Goal: Information Seeking & Learning: Learn about a topic

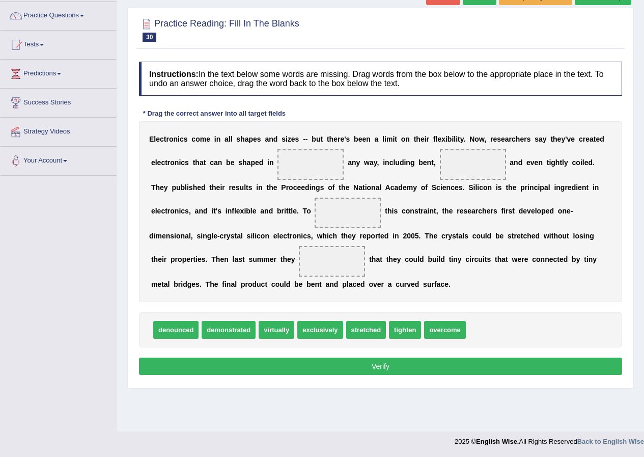
drag, startPoint x: 0, startPoint y: 0, endPoint x: 244, endPoint y: 243, distance: 344.5
click at [244, 243] on div "E l e c t r o n i c s c o m e i n a l l s h a p e s a n d s i z e s - - b u t t…" at bounding box center [380, 211] width 483 height 181
click at [42, 42] on link "Tests" at bounding box center [59, 43] width 116 height 25
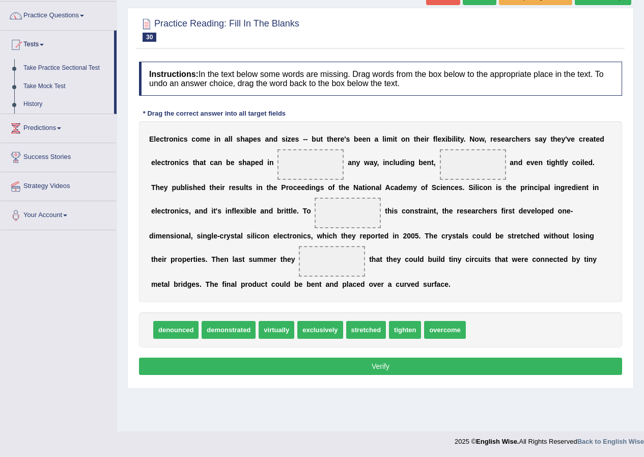
click at [84, 15] on span at bounding box center [82, 16] width 4 height 2
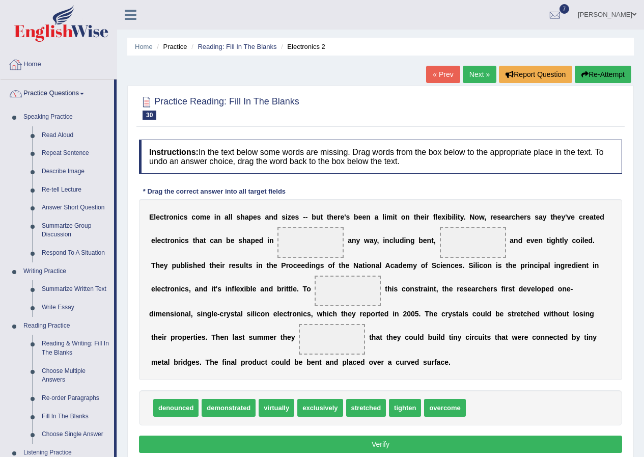
click at [76, 94] on link "Practice Questions" at bounding box center [58, 91] width 114 height 25
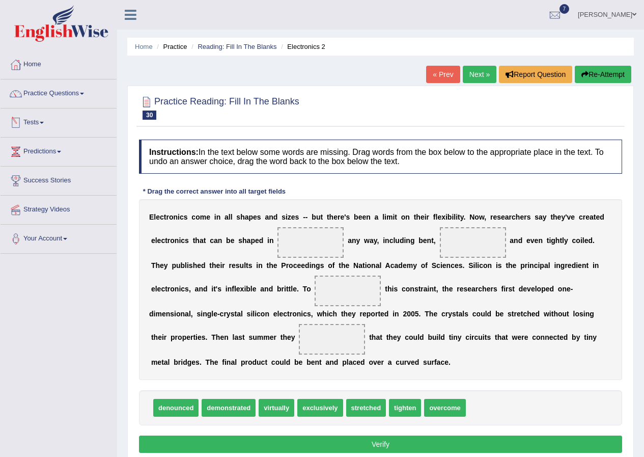
click at [43, 122] on span at bounding box center [42, 123] width 4 height 2
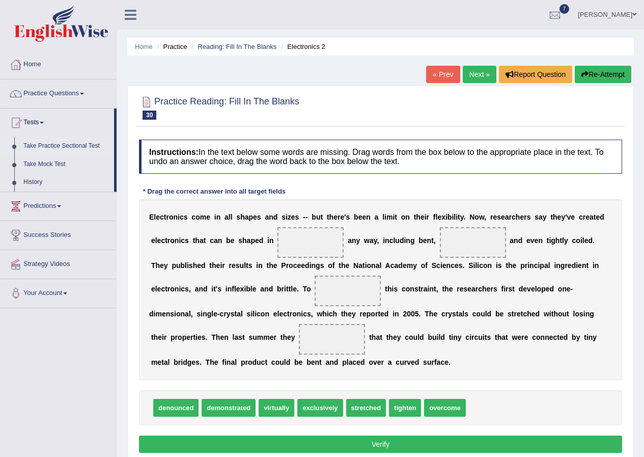
click at [56, 143] on link "Take Practice Sectional Test" at bounding box center [66, 146] width 95 height 18
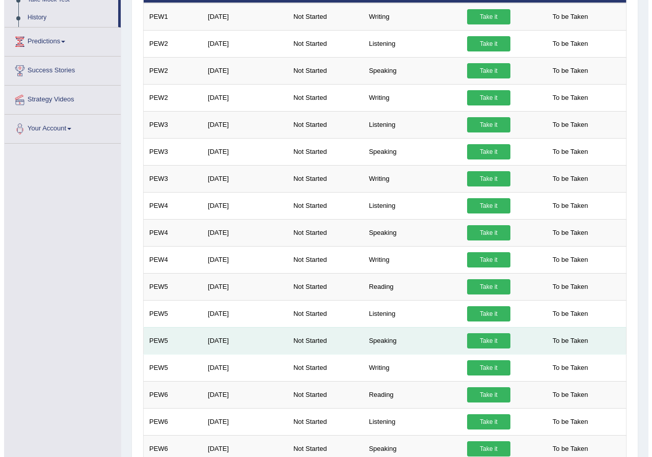
scroll to position [204, 0]
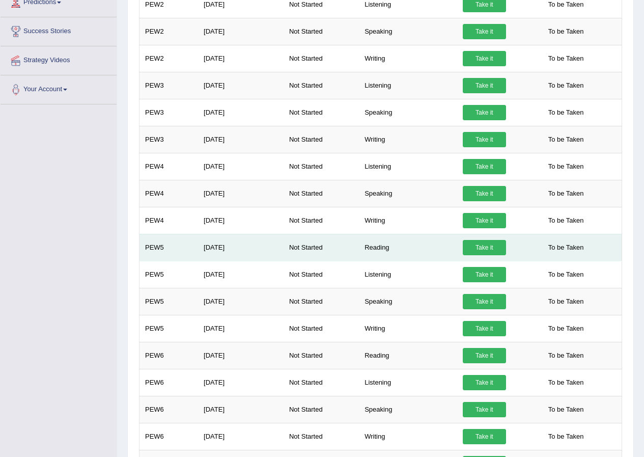
click at [486, 248] on link "Take it" at bounding box center [484, 247] width 43 height 15
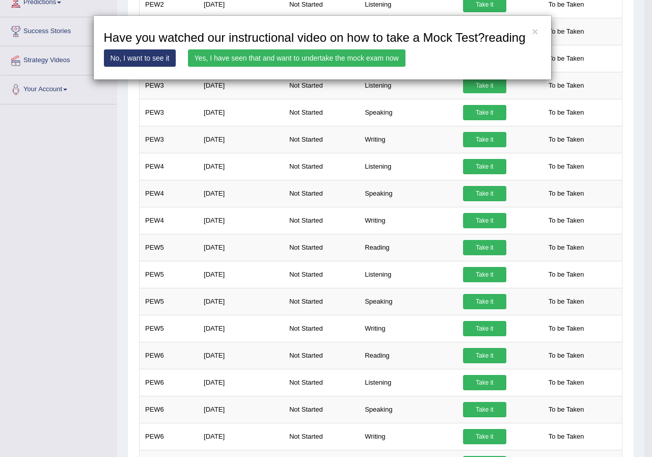
click at [357, 61] on link "Yes, I have seen that and want to undertake the mock exam now" at bounding box center [296, 57] width 217 height 17
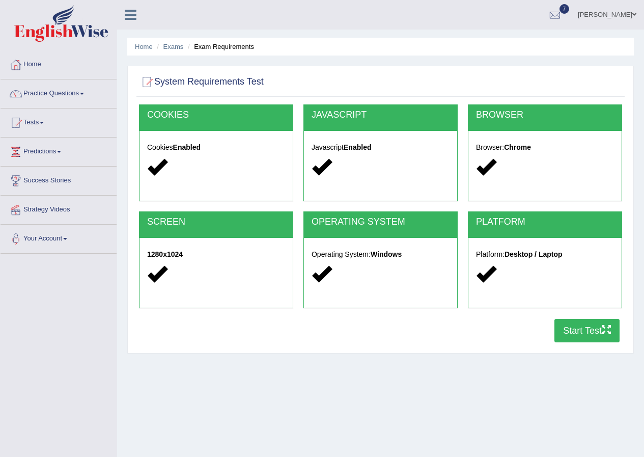
click at [582, 326] on button "Start Test" at bounding box center [586, 330] width 65 height 23
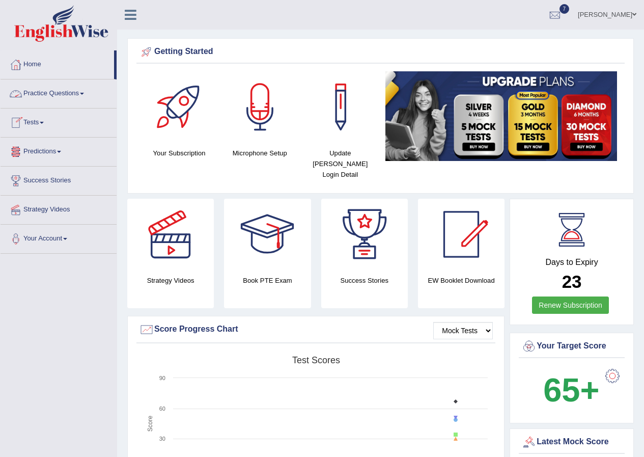
click at [63, 97] on link "Practice Questions" at bounding box center [59, 91] width 116 height 25
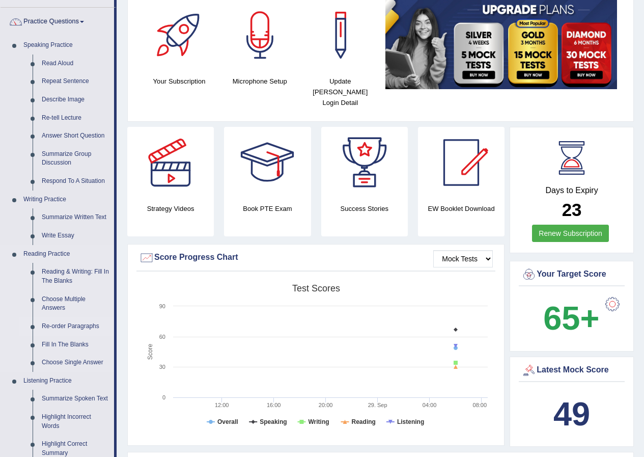
scroll to position [51, 0]
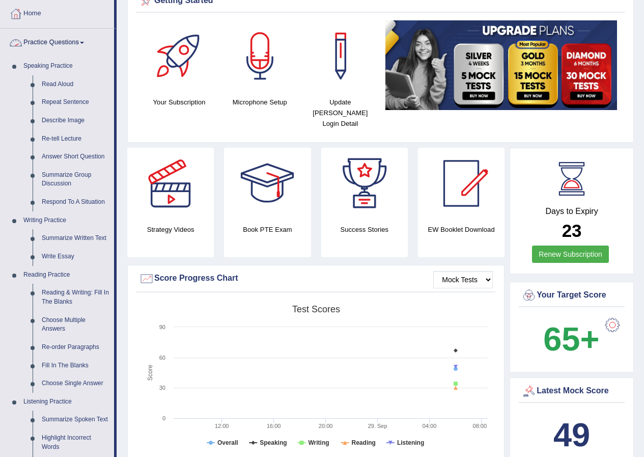
click at [81, 41] on link "Practice Questions" at bounding box center [58, 41] width 114 height 25
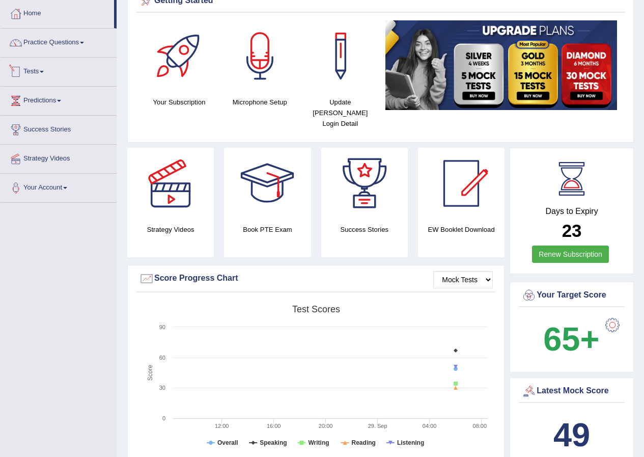
click at [38, 71] on link "Tests" at bounding box center [59, 70] width 116 height 25
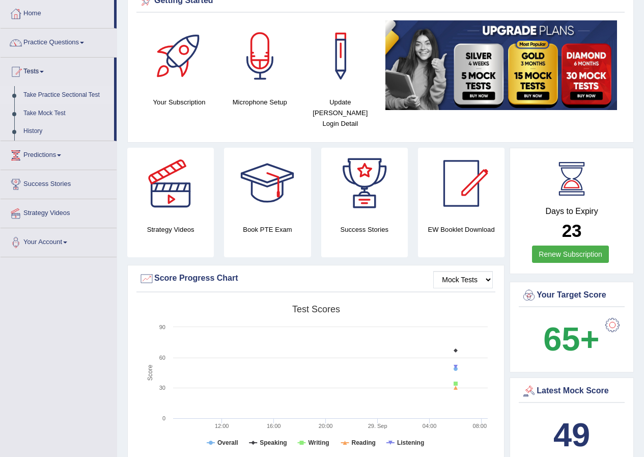
click at [49, 94] on link "Take Practice Sectional Test" at bounding box center [66, 95] width 95 height 18
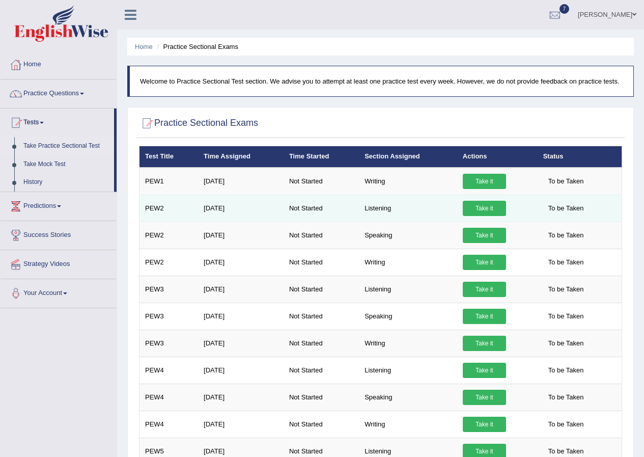
click at [487, 208] on link "Take it" at bounding box center [484, 208] width 43 height 15
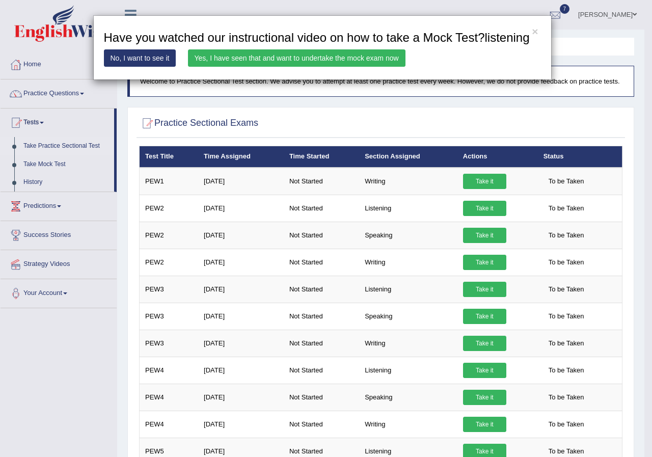
click at [249, 55] on link "Yes, I have seen that and want to undertake the mock exam now" at bounding box center [296, 57] width 217 height 17
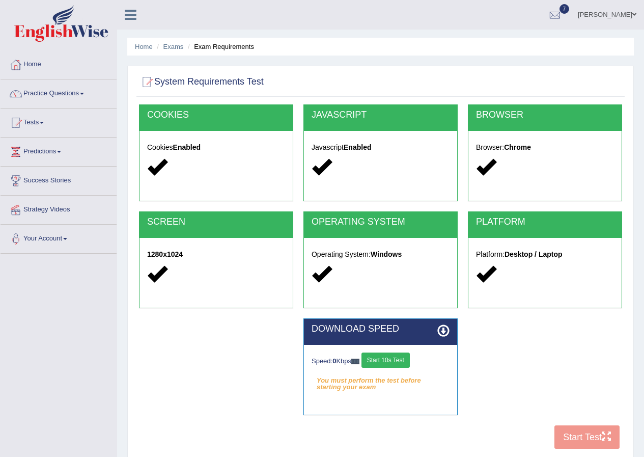
click at [377, 358] on button "Start 10s Test" at bounding box center [385, 359] width 48 height 15
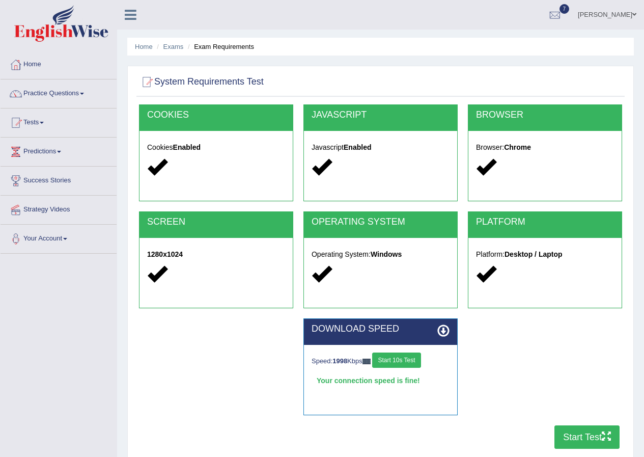
click at [579, 434] on button "Start Test" at bounding box center [586, 436] width 65 height 23
